Goal: Find specific page/section: Find specific page/section

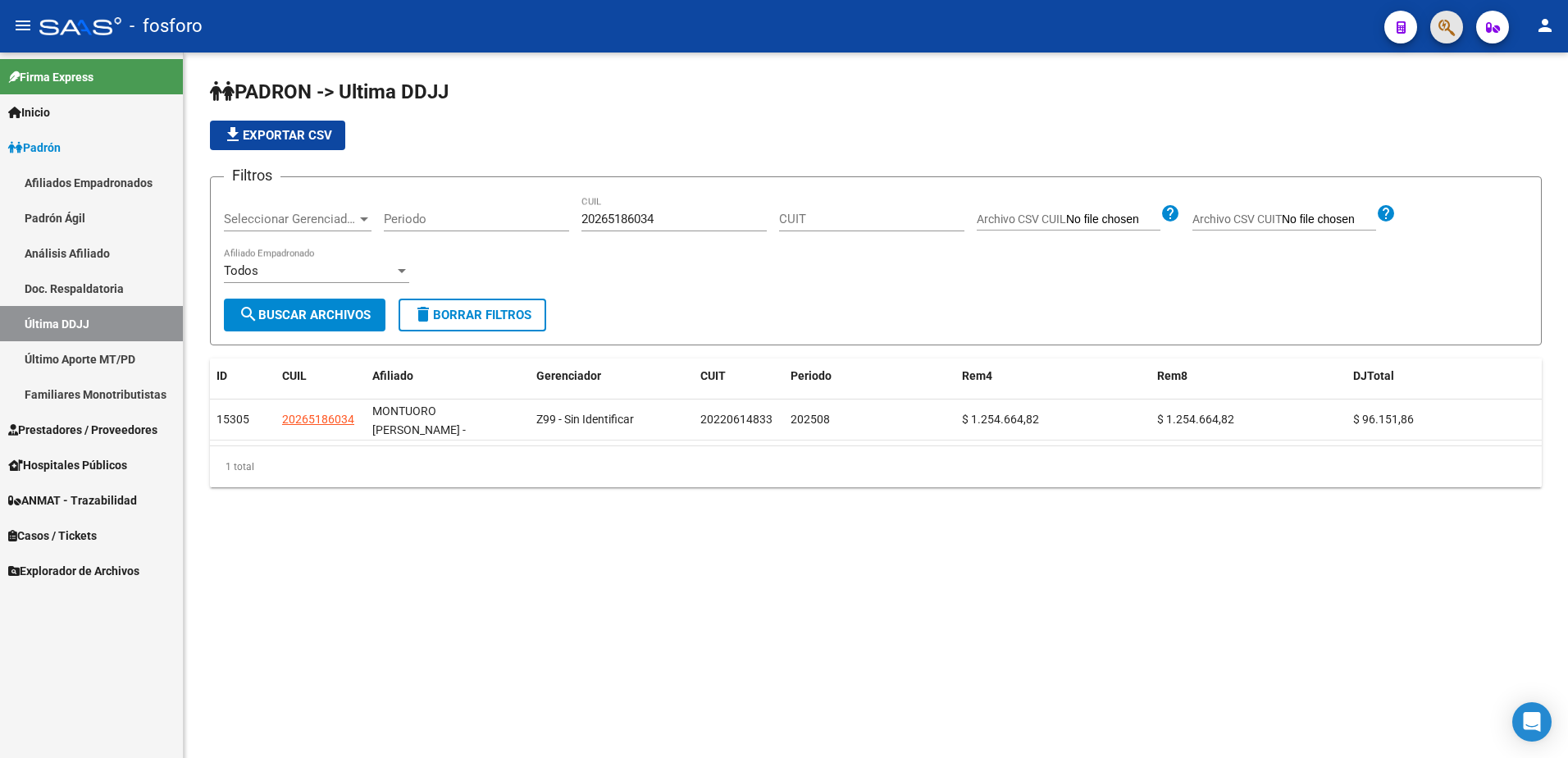
click at [1444, 17] on span "button" at bounding box center [1446, 27] width 16 height 33
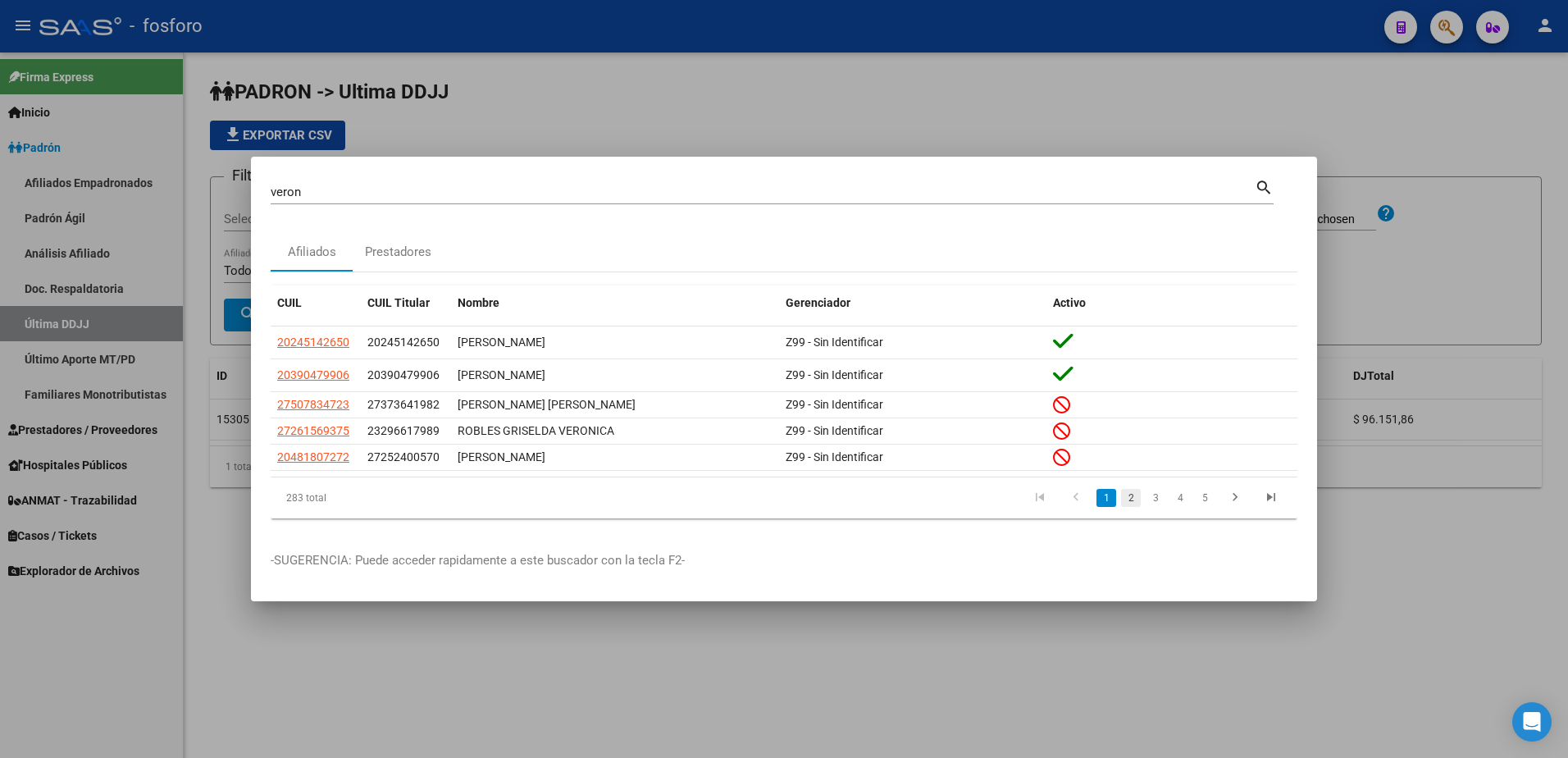
click at [1132, 505] on link "2" at bounding box center [1130, 497] width 20 height 18
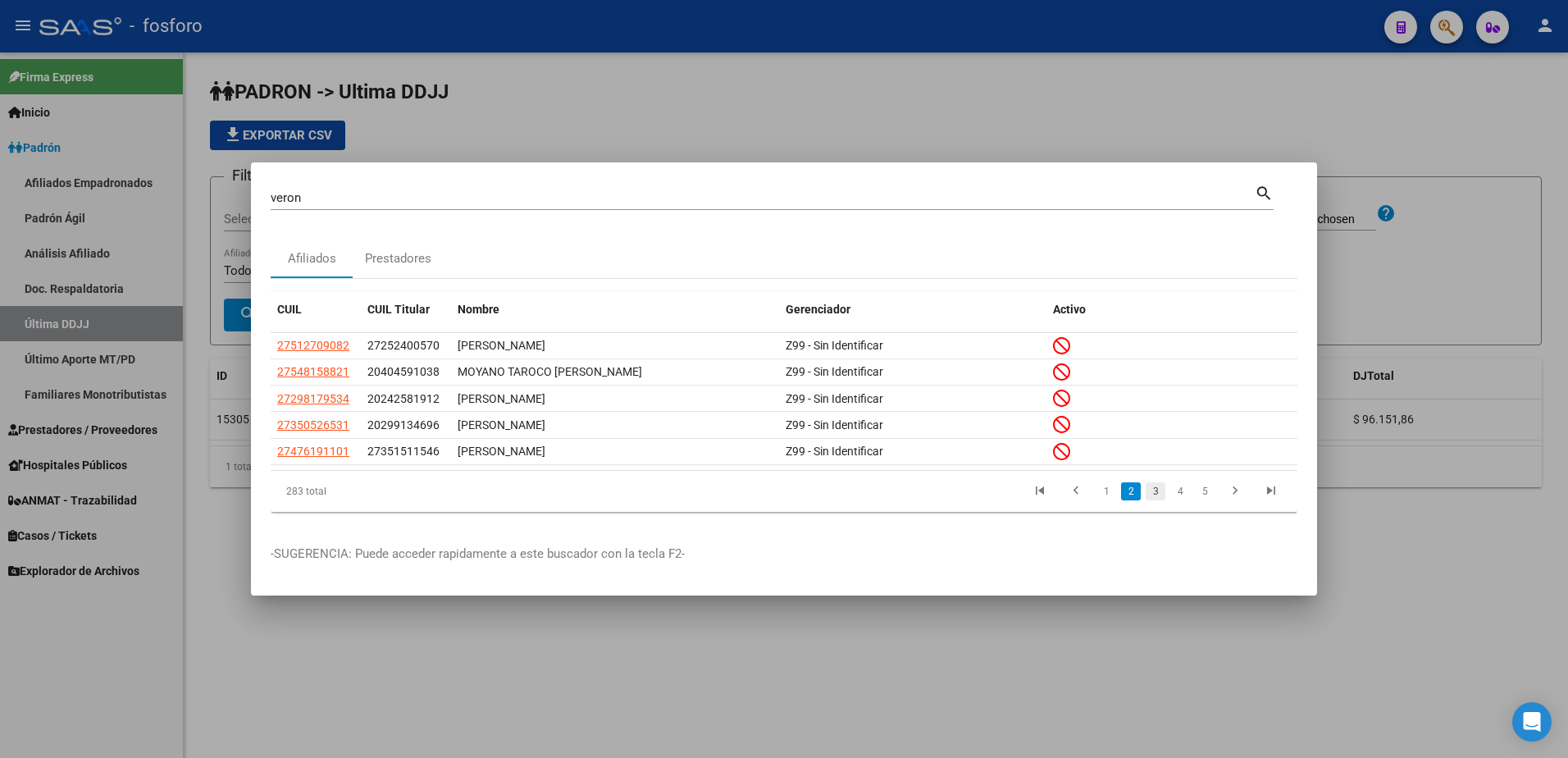
click at [1152, 497] on link "3" at bounding box center [1155, 491] width 20 height 18
click at [1175, 495] on link "4" at bounding box center [1180, 491] width 20 height 18
click at [1187, 492] on link "5" at bounding box center [1180, 491] width 20 height 18
click at [1187, 492] on link "6" at bounding box center [1180, 491] width 20 height 18
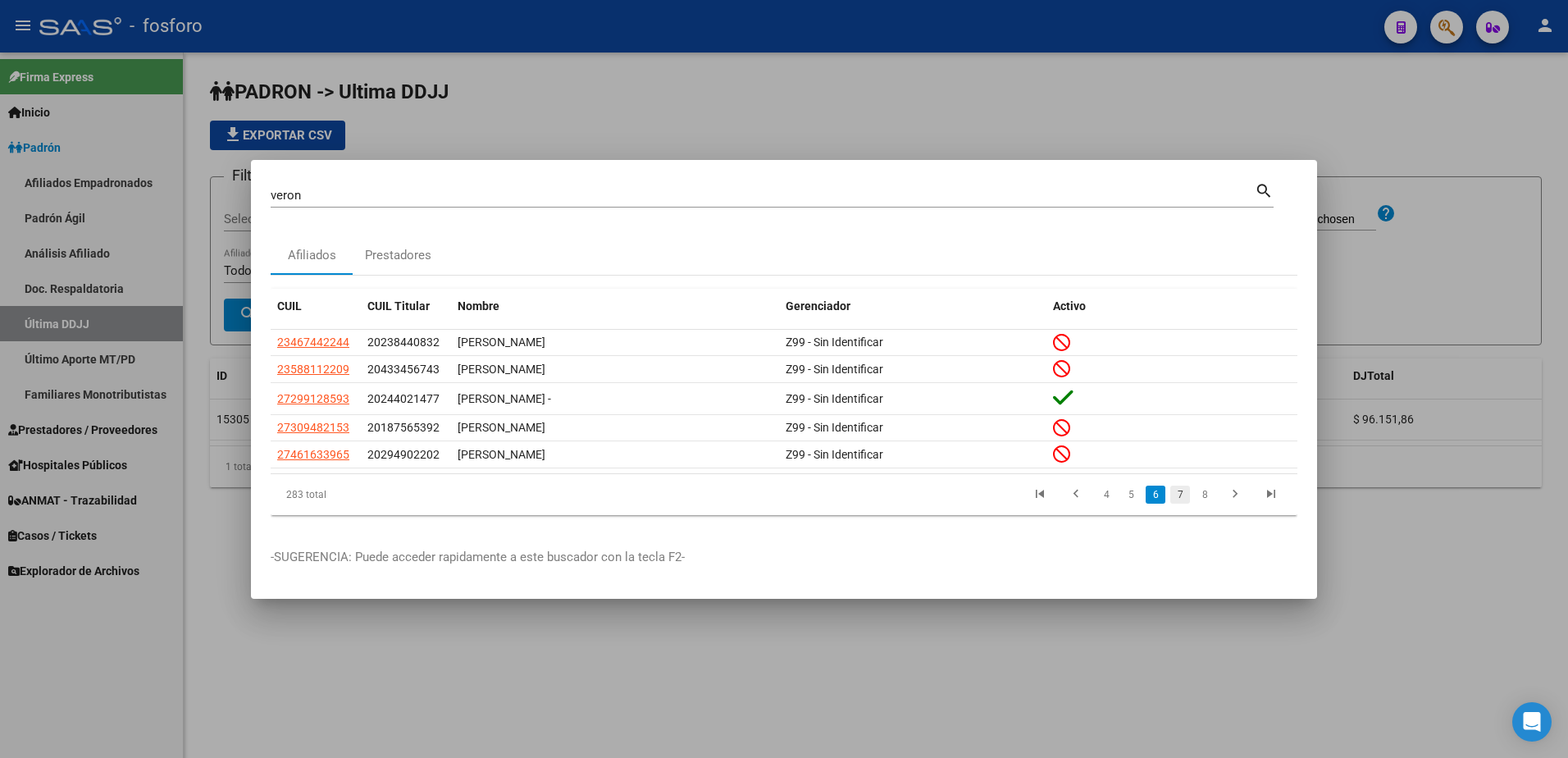
click at [1178, 497] on link "7" at bounding box center [1180, 494] width 20 height 18
click at [1181, 497] on link "8" at bounding box center [1180, 494] width 20 height 18
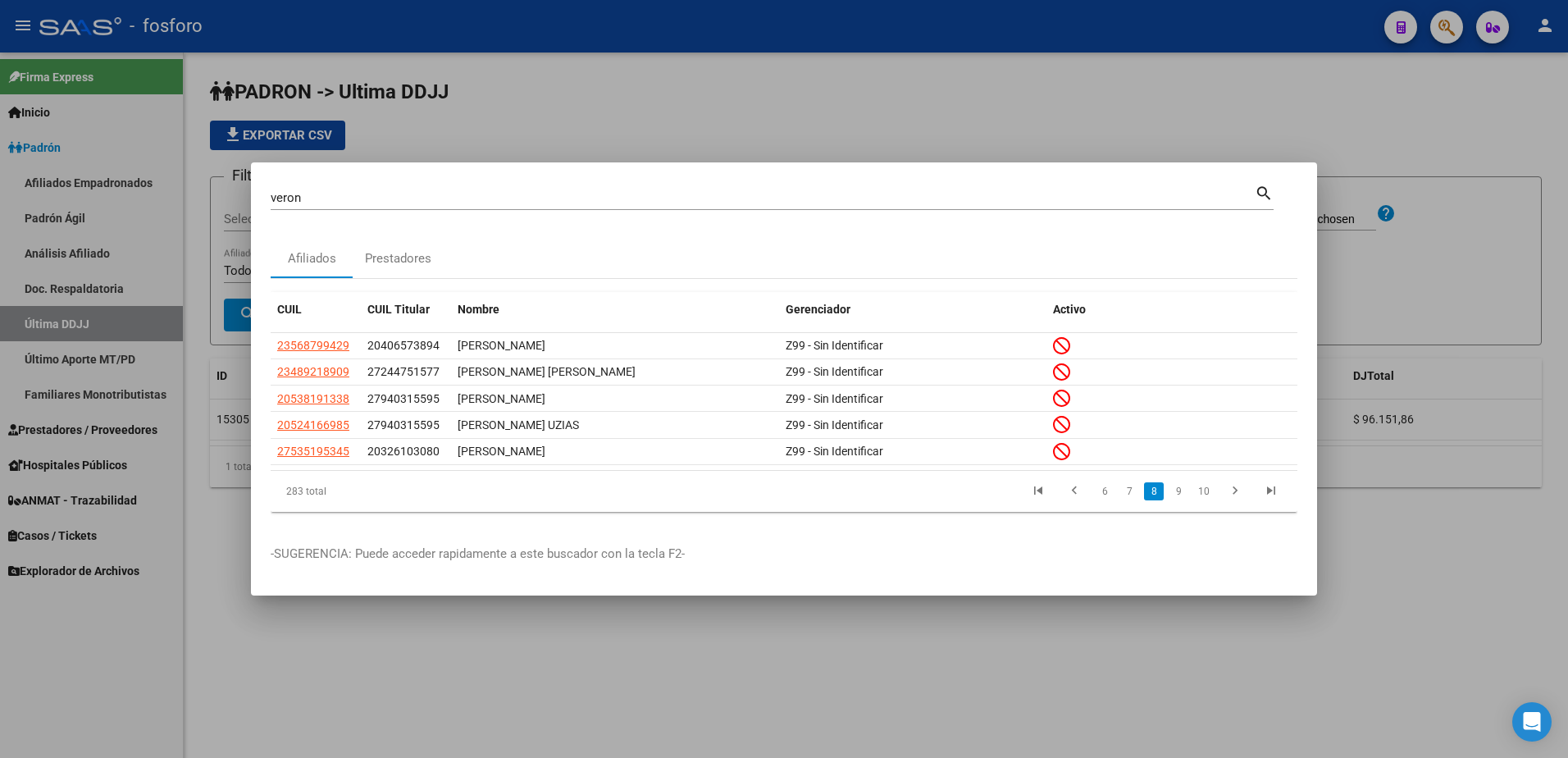
click at [1181, 497] on link "9" at bounding box center [1179, 491] width 20 height 18
click at [1181, 497] on link "10" at bounding box center [1178, 491] width 22 height 18
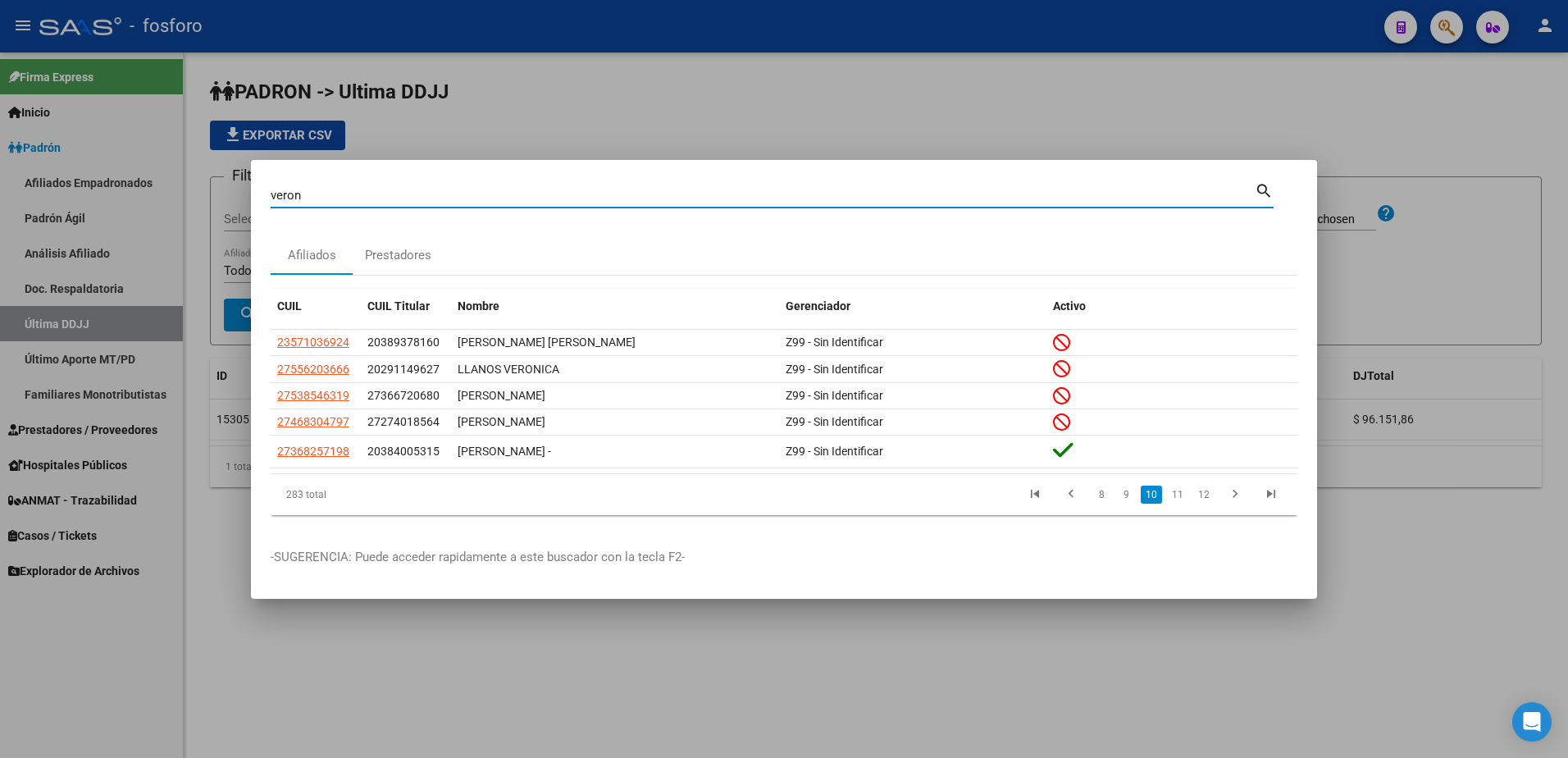
click at [424, 189] on input "veron" at bounding box center [763, 195] width 984 height 15
type input "[PERSON_NAME]"
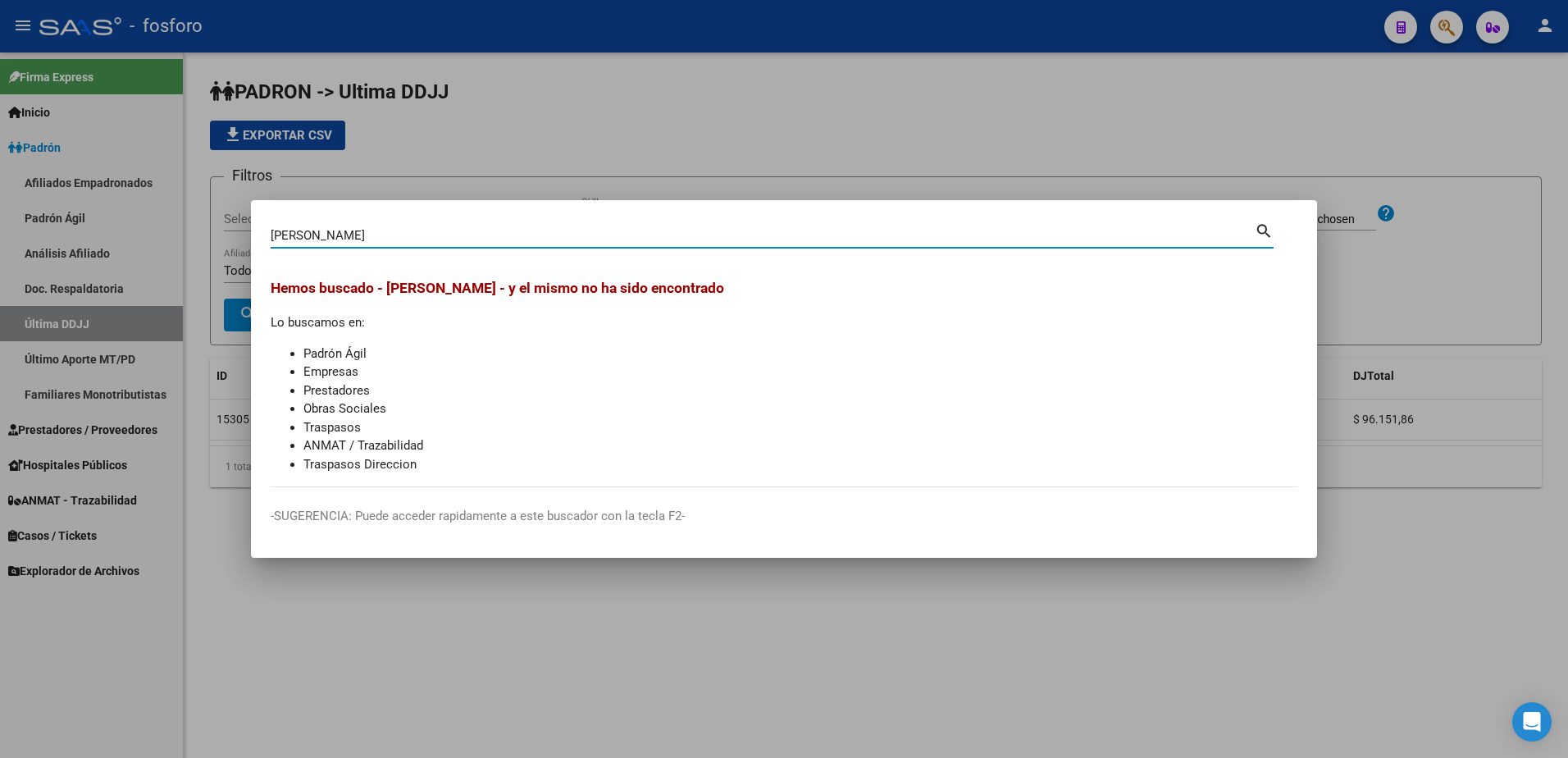
click at [1480, 261] on div at bounding box center [784, 379] width 1568 height 758
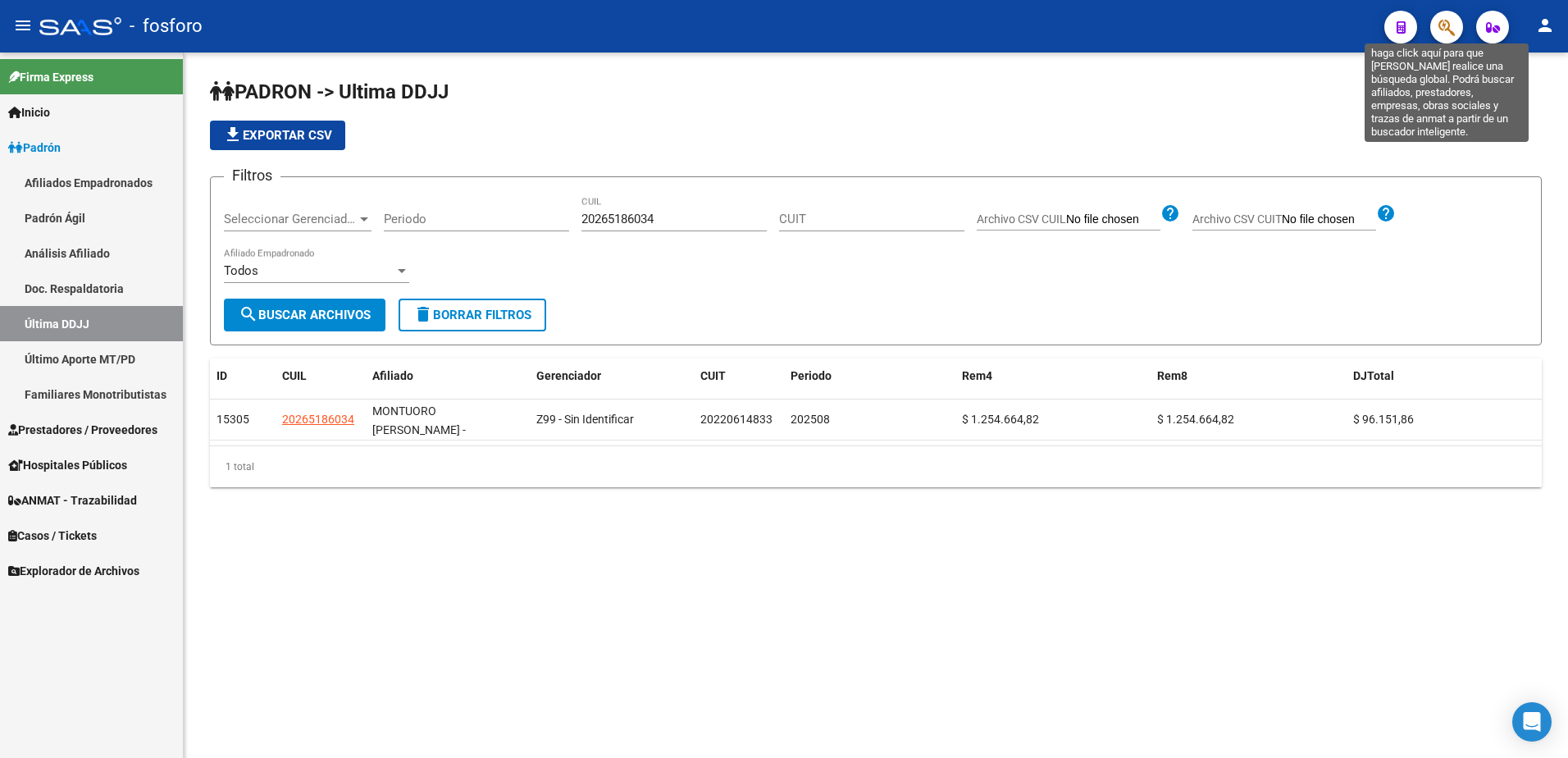
click at [1450, 19] on icon "button" at bounding box center [1446, 27] width 16 height 19
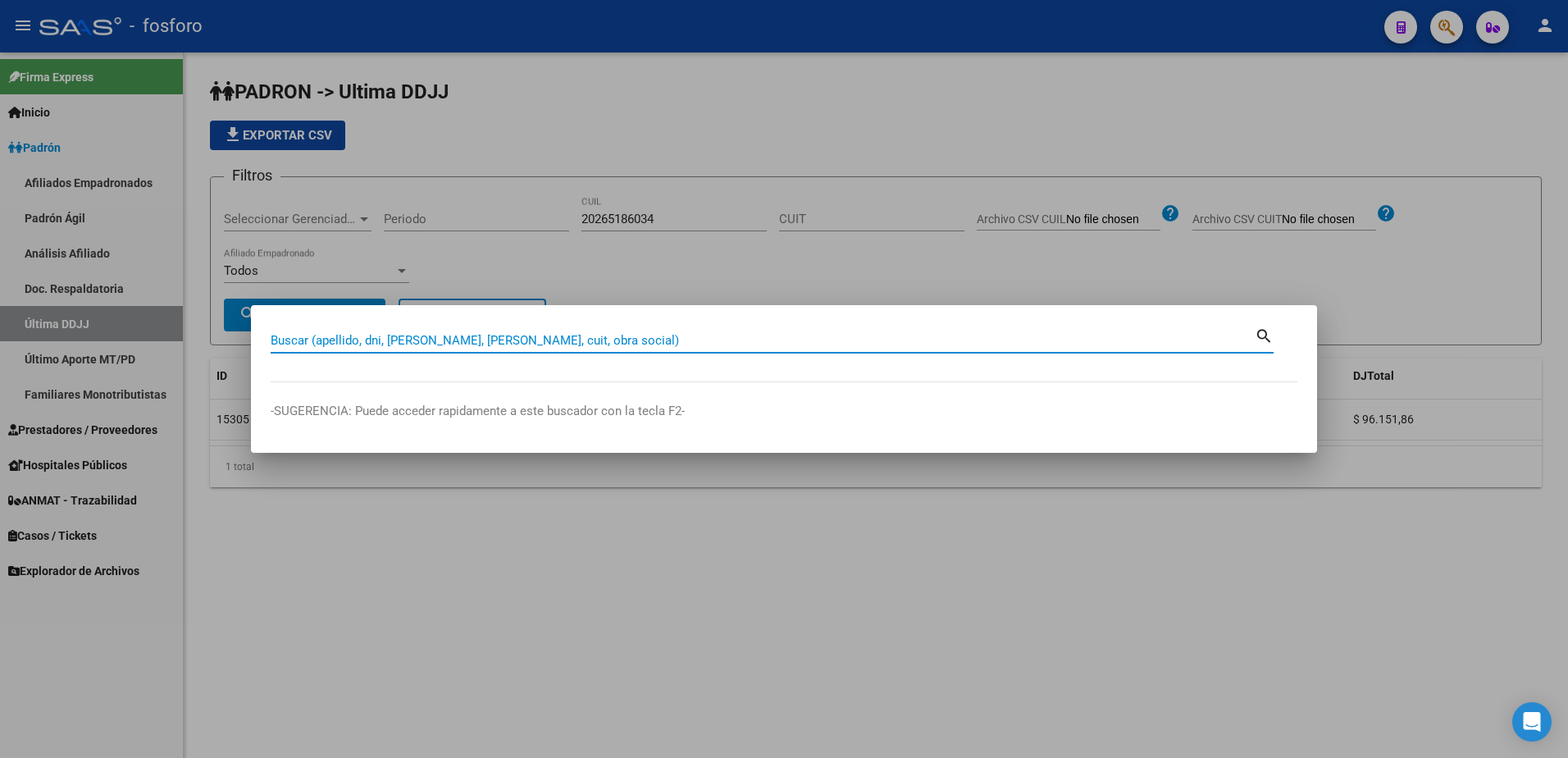
paste input "20366830651"
type input "20366830651"
